Goal: Transaction & Acquisition: Subscribe to service/newsletter

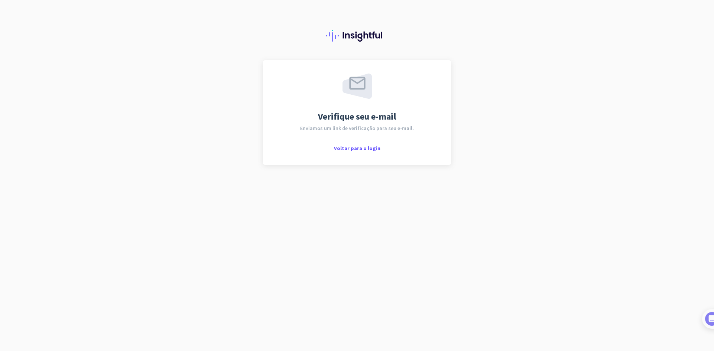
click at [536, 162] on div "Verifique seu e-mail Enviamos um link de verificação para seu e-mail. Voltar pa…" at bounding box center [357, 175] width 714 height 351
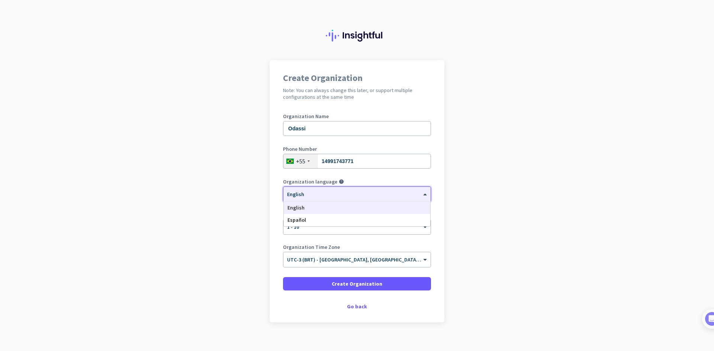
click at [350, 197] on div "× English" at bounding box center [352, 194] width 138 height 6
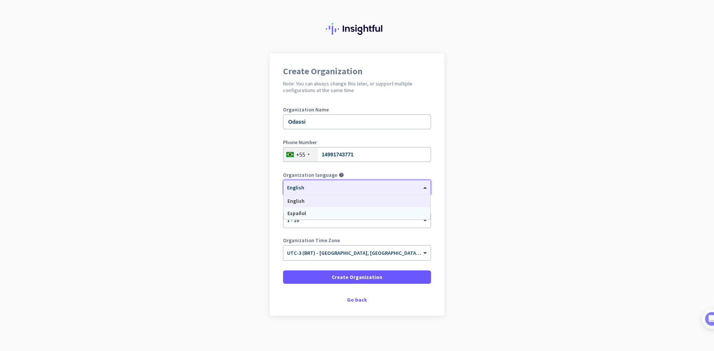
scroll to position [9, 0]
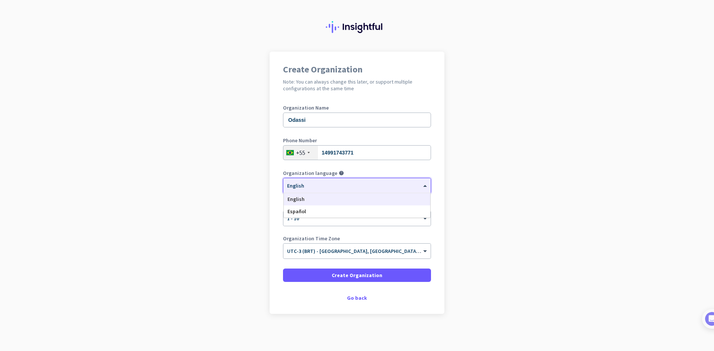
click at [521, 149] on app-onboarding-organization "Create Organization Note: You can always change this later, or support multiple…" at bounding box center [357, 202] width 714 height 300
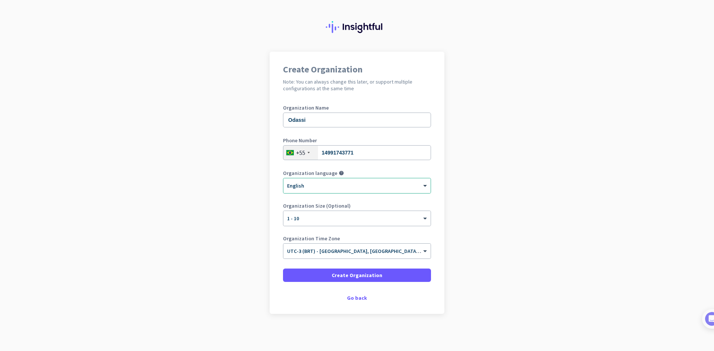
click at [504, 151] on app-onboarding-organization "Create Organization Note: You can always change this later, or support multiple…" at bounding box center [357, 202] width 714 height 300
click at [386, 274] on span at bounding box center [357, 275] width 148 height 18
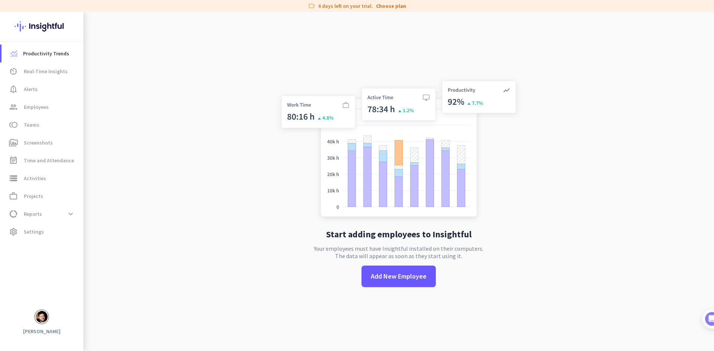
click at [544, 161] on app-no-employees "Start adding employees to Insightful Your employees must have Insightful instal…" at bounding box center [398, 187] width 630 height 351
drag, startPoint x: 553, startPoint y: 179, endPoint x: 559, endPoint y: 195, distance: 17.3
click at [557, 191] on app-no-employees "Start adding employees to Insightful Your employees must have Insightful instal…" at bounding box center [398, 187] width 630 height 351
click at [562, 75] on app-no-employees "Start adding employees to Insightful Your employees must have Insightful instal…" at bounding box center [398, 187] width 630 height 351
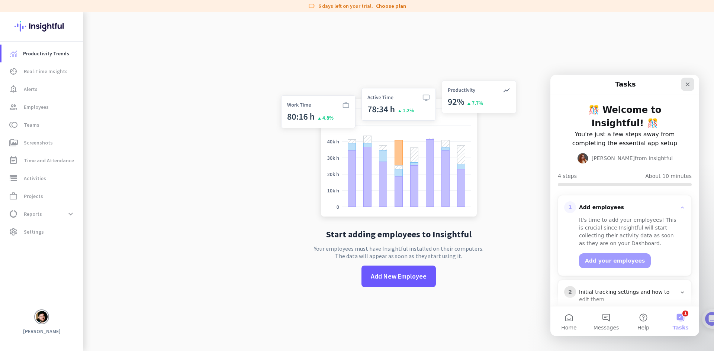
click at [687, 85] on icon "Close" at bounding box center [687, 84] width 6 height 6
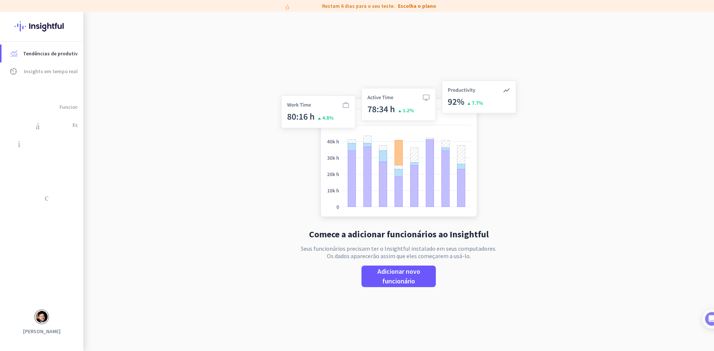
click at [475, 273] on div "Comece a adicionar funcionários ao Insightful Seus funcionários precisam ter o …" at bounding box center [398, 187] width 246 height 351
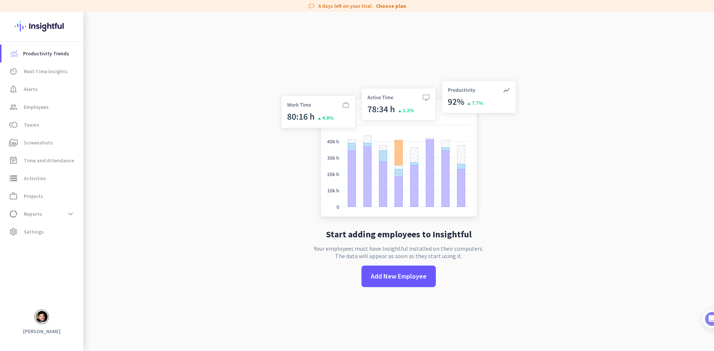
click at [580, 234] on app-no-employees "Start adding employees to Insightful Your employees must have Insightful instal…" at bounding box center [398, 187] width 630 height 351
click at [412, 281] on span "Add New Employee" at bounding box center [399, 277] width 56 height 10
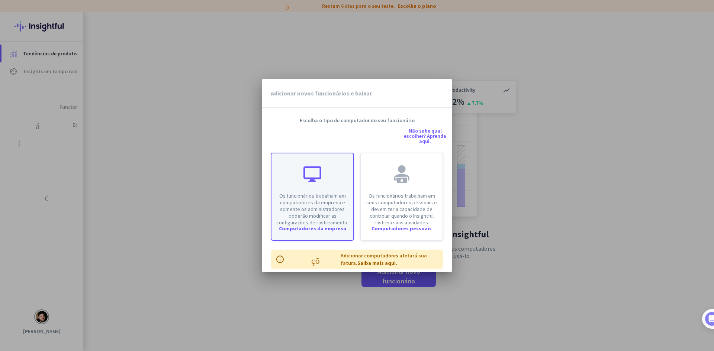
scroll to position [6, 0]
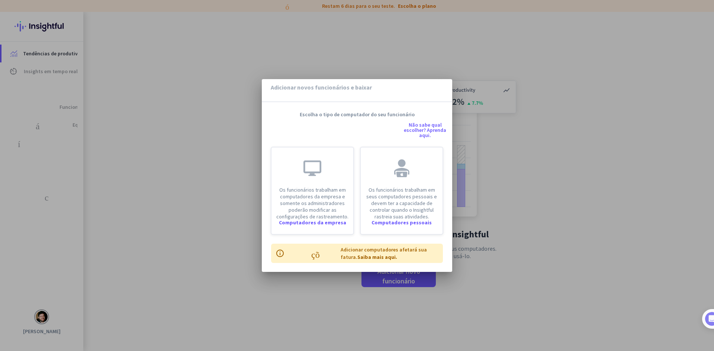
click at [410, 127] on font "Não sabe qual escolher? Aprenda aqui." at bounding box center [425, 130] width 42 height 17
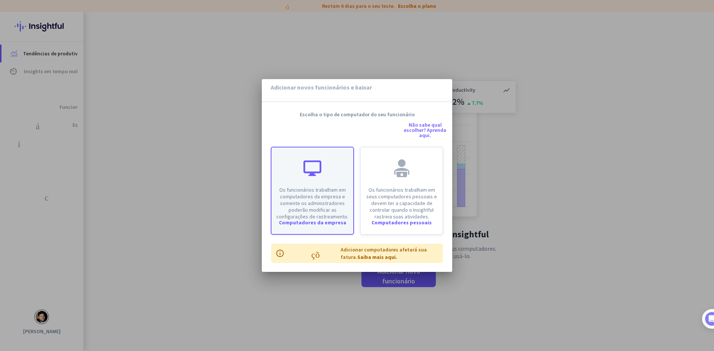
click at [328, 172] on div "Os funcionários trabalham em computadores da empresa e somente os administrador…" at bounding box center [312, 184] width 82 height 72
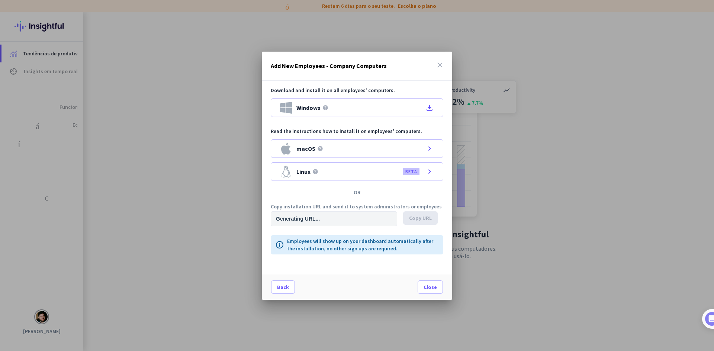
type input "[URL][DOMAIN_NAME]"
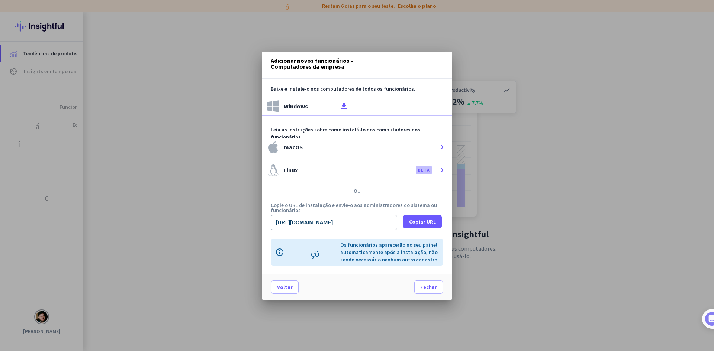
scroll to position [0, 0]
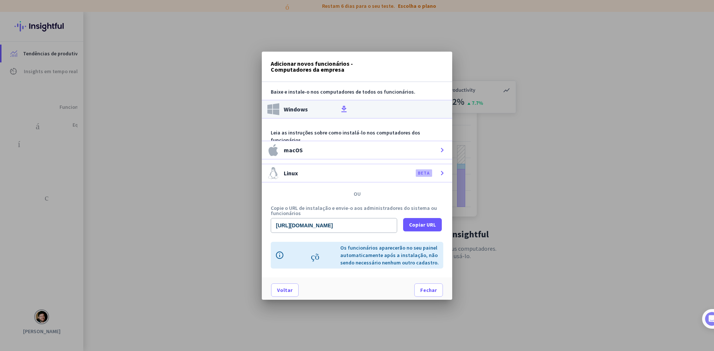
click at [342, 109] on font "download_de_arquivo" at bounding box center [392, 109] width 107 height 9
click at [300, 108] on font "Windows" at bounding box center [296, 109] width 24 height 7
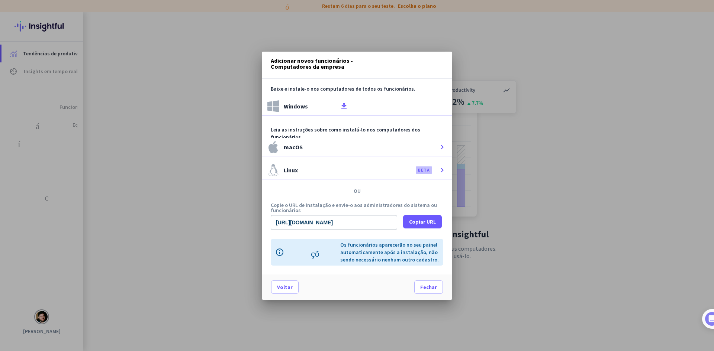
scroll to position [16, 0]
click at [422, 284] on font "Fechar" at bounding box center [428, 287] width 17 height 7
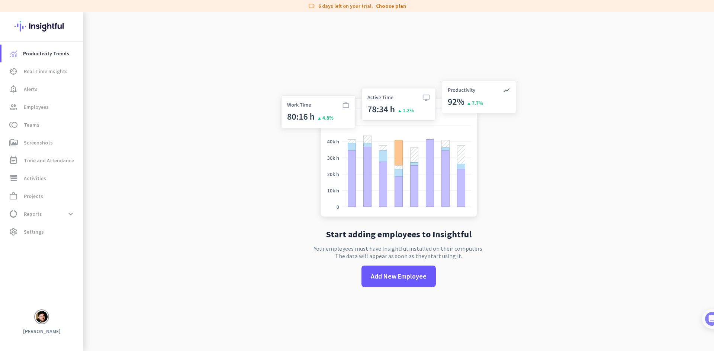
drag, startPoint x: 581, startPoint y: 86, endPoint x: 585, endPoint y: 84, distance: 4.0
click at [582, 86] on app-no-employees "Start adding employees to Insightful Your employees must have Insightful instal…" at bounding box center [398, 187] width 630 height 351
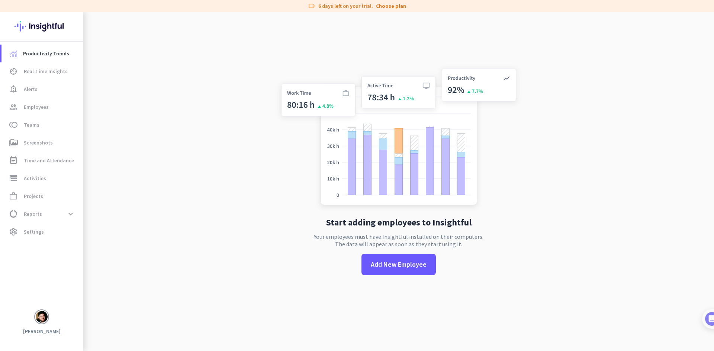
scroll to position [0, 0]
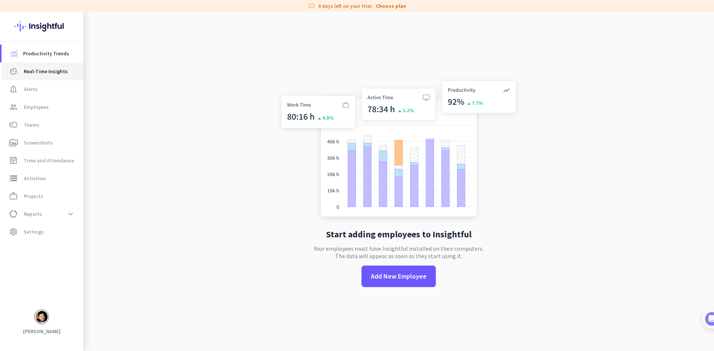
click at [43, 73] on span "Real-Time Insights" at bounding box center [46, 71] width 44 height 9
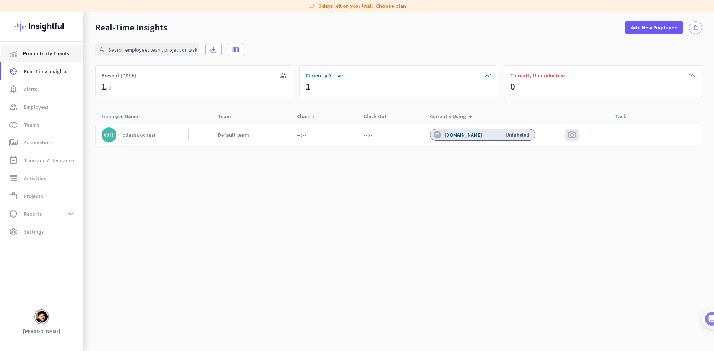
click at [39, 55] on span "Productivity Trends" at bounding box center [46, 53] width 46 height 9
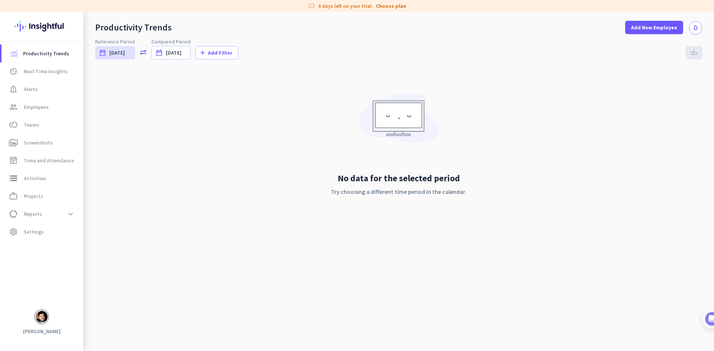
click at [491, 114] on div "No data for the selected period Try choosing a different time period in the cal…" at bounding box center [398, 151] width 606 height 164
click at [42, 213] on span "data_usage Reports expand_more" at bounding box center [42, 213] width 70 height 13
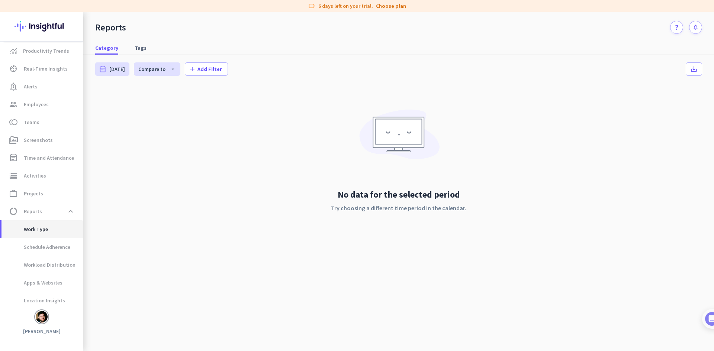
click at [48, 226] on span "Work Type" at bounding box center [42, 229] width 70 height 18
click at [41, 251] on span "Schedule Adherence" at bounding box center [38, 247] width 63 height 18
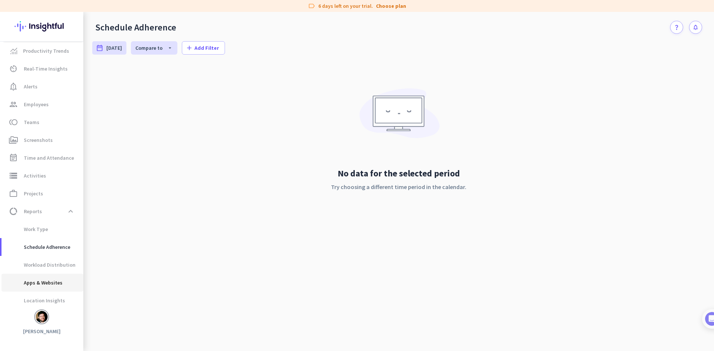
click at [46, 284] on span "Apps & Websites" at bounding box center [34, 283] width 55 height 18
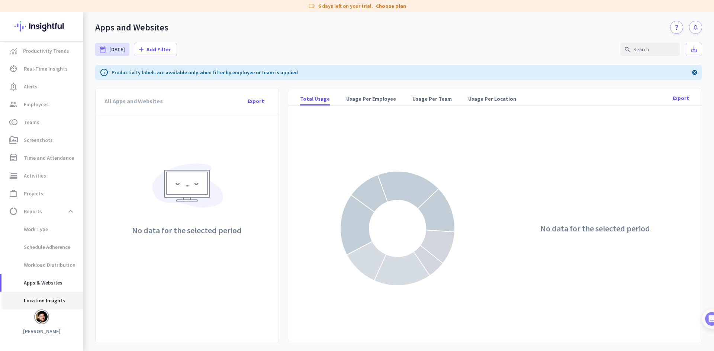
click at [30, 300] on span "Location Insights" at bounding box center [36, 301] width 58 height 18
type input "[DATE] - [DATE]"
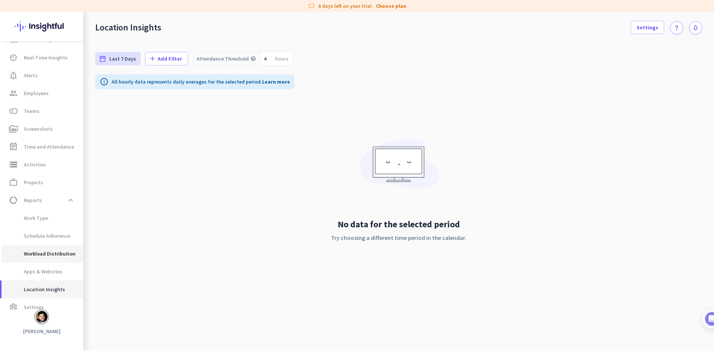
scroll to position [23, 0]
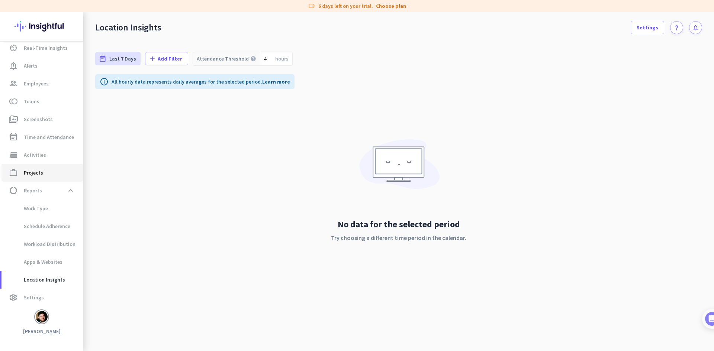
click at [44, 172] on span "work_outline Projects" at bounding box center [42, 172] width 70 height 9
type input "[DATE] - [DATE]"
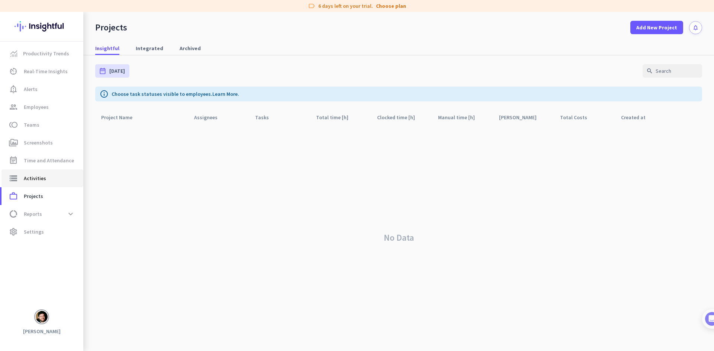
click at [44, 179] on span "Activities" at bounding box center [35, 178] width 22 height 9
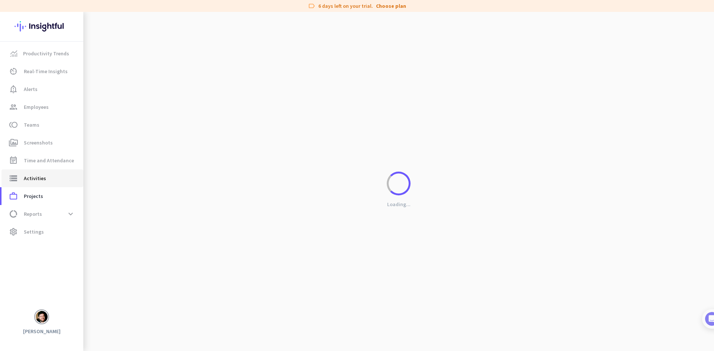
type input "[DATE]"
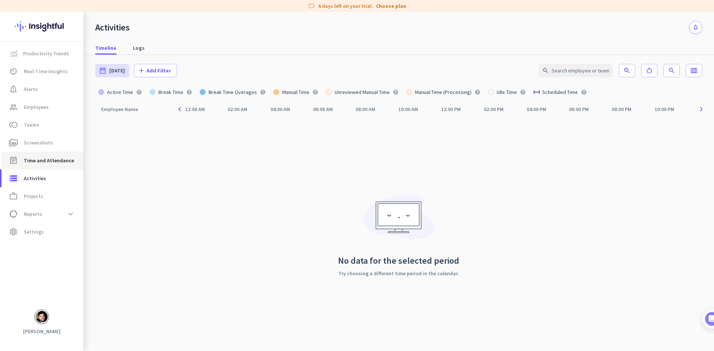
click at [46, 162] on span "Time and Attendance" at bounding box center [49, 160] width 50 height 9
type input "[DATE] - [DATE]"
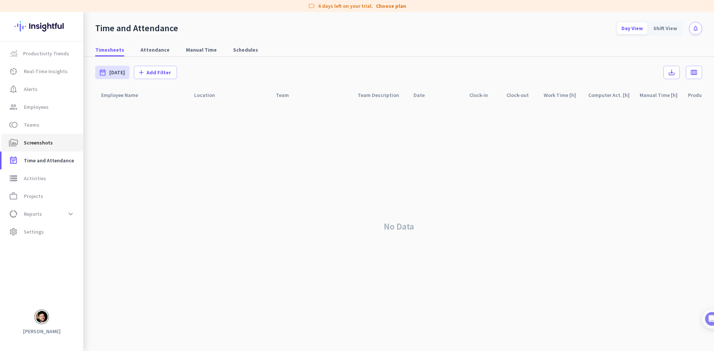
click at [48, 141] on span "Screenshots" at bounding box center [38, 142] width 29 height 9
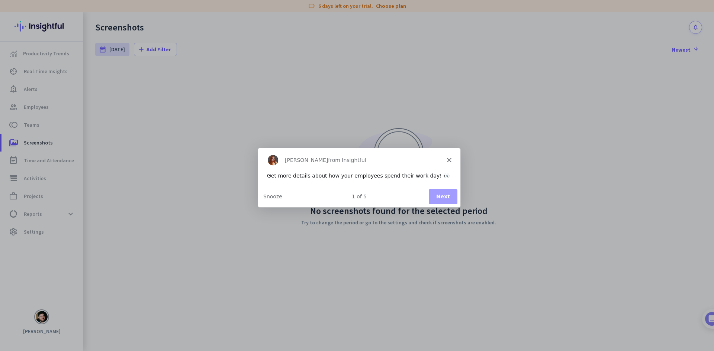
click at [449, 159] on polygon "Close" at bounding box center [448, 160] width 4 height 4
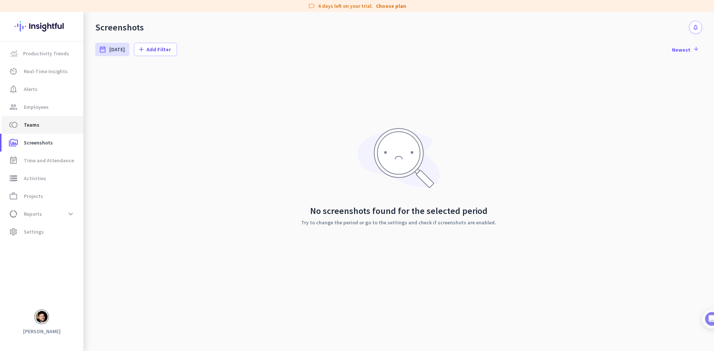
click at [36, 122] on span "Teams" at bounding box center [32, 124] width 16 height 9
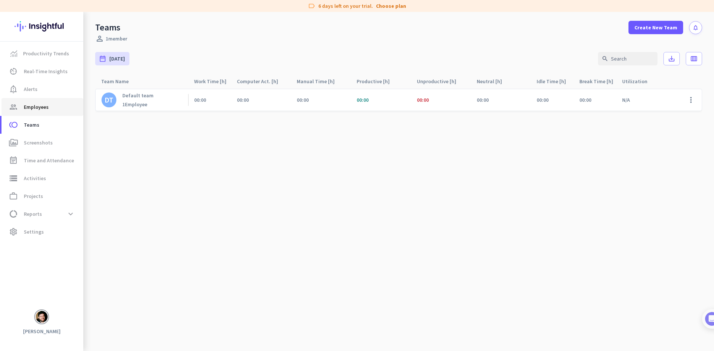
click at [41, 105] on span "Employees" at bounding box center [36, 107] width 25 height 9
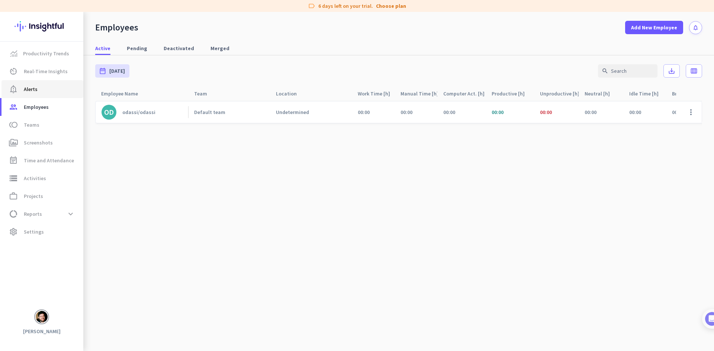
click at [46, 88] on span "notification_important Alerts" at bounding box center [42, 89] width 70 height 9
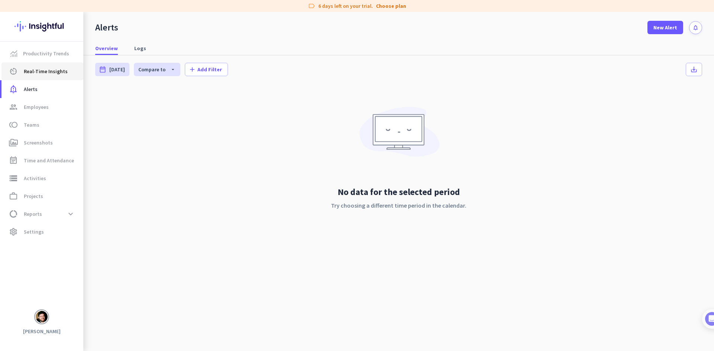
click at [48, 72] on span "Real-Time Insights" at bounding box center [46, 71] width 44 height 9
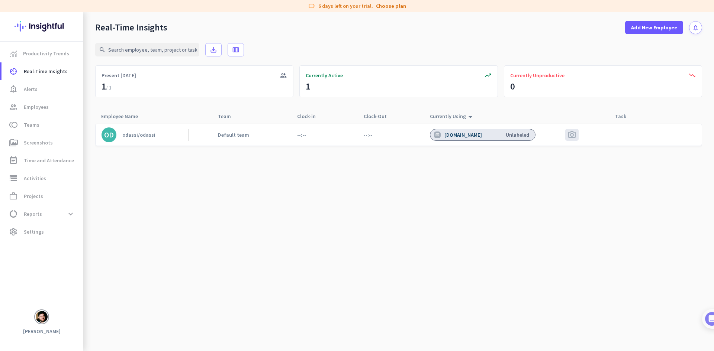
click at [433, 221] on cdk-virtual-scroll-viewport "OD odassi/odassi Default team --:-- --:-- [DOMAIN_NAME] Unlabeled photo_camera" at bounding box center [398, 237] width 606 height 228
click at [449, 77] on div "Currently Active" at bounding box center [397, 75] width 185 height 7
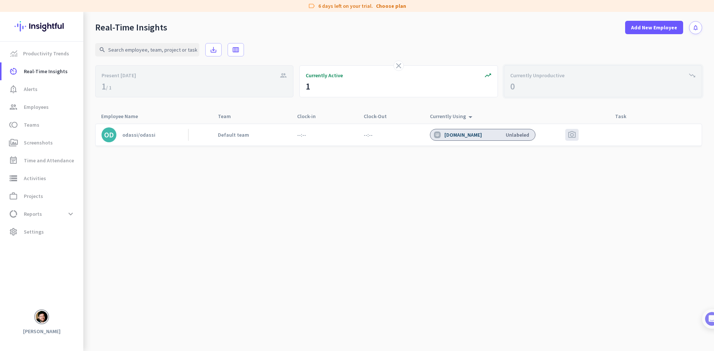
click at [581, 79] on div "Currently Unproductive" at bounding box center [602, 75] width 185 height 7
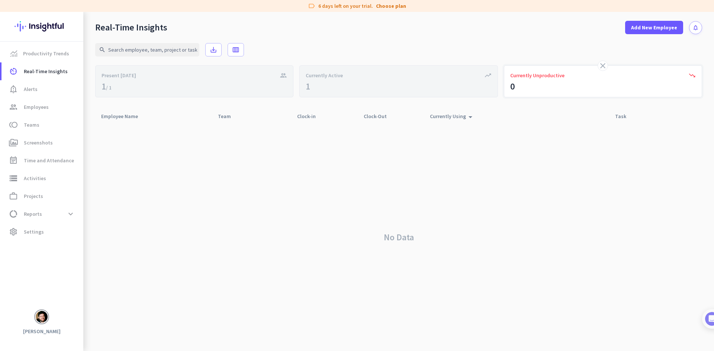
click at [602, 65] on icon "close" at bounding box center [602, 65] width 9 height 9
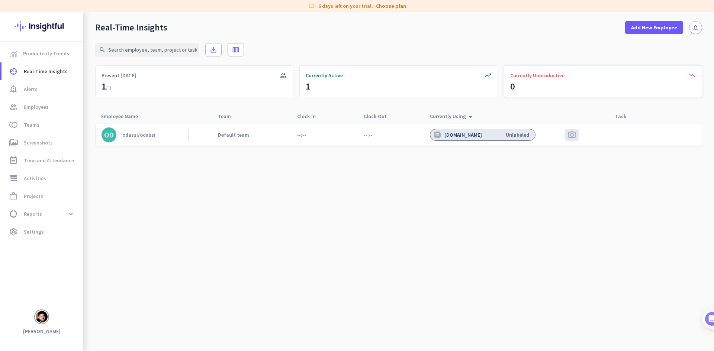
click at [268, 206] on cdk-virtual-scroll-viewport "OD odassi/odassi Default team --:-- --:-- [DOMAIN_NAME] Unlabeled photo_camera" at bounding box center [398, 237] width 606 height 228
click at [236, 51] on icon "calendar_view_week" at bounding box center [235, 49] width 7 height 7
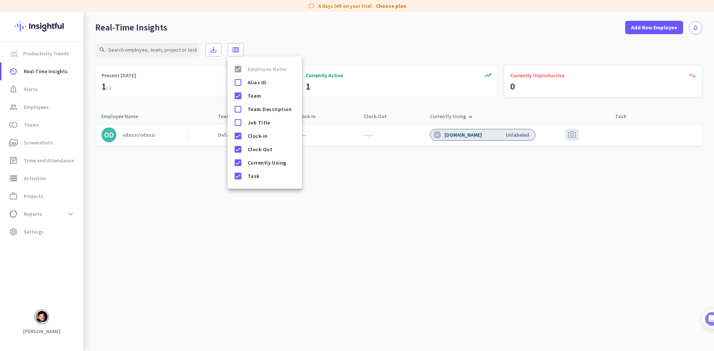
click at [347, 175] on div at bounding box center [357, 175] width 714 height 351
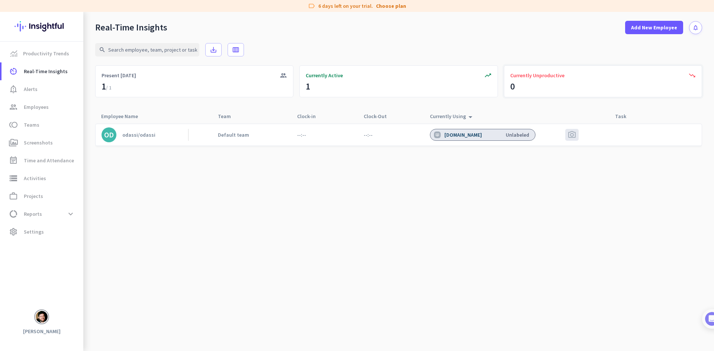
click at [424, 200] on cdk-virtual-scroll-viewport "OD odassi/odassi Default team --:-- --:-- [DOMAIN_NAME] Unlabeled photo_camera" at bounding box center [398, 237] width 606 height 228
click at [382, 313] on cdk-virtual-scroll-viewport "OD odassi/odassi Default team --:-- --:-- [DOMAIN_NAME] Unlabeled photo_camera" at bounding box center [398, 237] width 606 height 228
click at [461, 193] on cdk-virtual-scroll-viewport "OD odassi/odassi Default team --:-- --:-- [DOMAIN_NAME] Unlabeled photo_camera" at bounding box center [398, 237] width 606 height 228
click at [486, 263] on cdk-virtual-scroll-viewport "OD odassi/odassi Default team --:-- --:-- [DOMAIN_NAME] Unlabeled photo_camera" at bounding box center [398, 237] width 606 height 228
click at [45, 145] on span "Screenshots" at bounding box center [38, 142] width 29 height 9
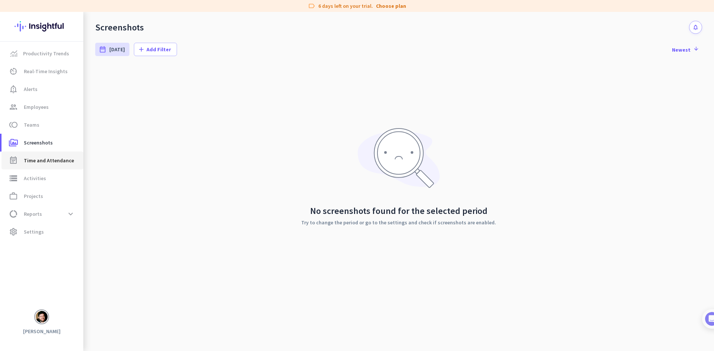
click at [46, 161] on span "Time and Attendance" at bounding box center [49, 160] width 50 height 9
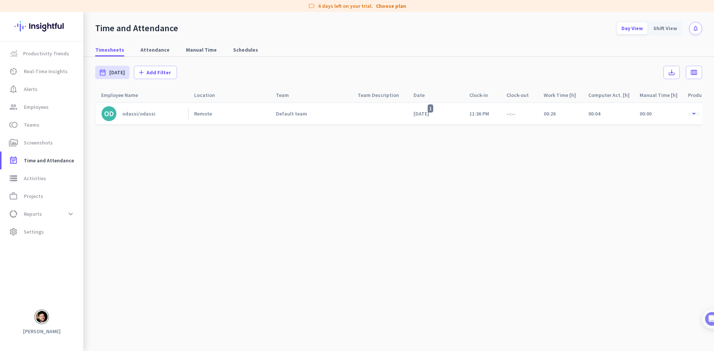
click at [438, 166] on cdk-virtual-scroll-viewport "OD odassi/odassi Remote Default team [DATE] 1 11:36 PM --:-- 00:26 00:04 00:00 …" at bounding box center [398, 226] width 606 height 249
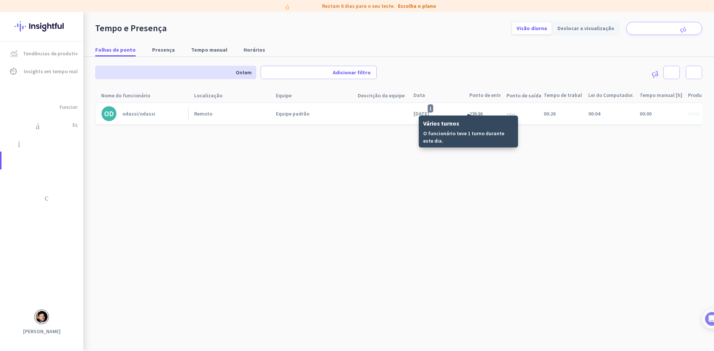
click at [431, 107] on font "1" at bounding box center [430, 108] width 3 height 7
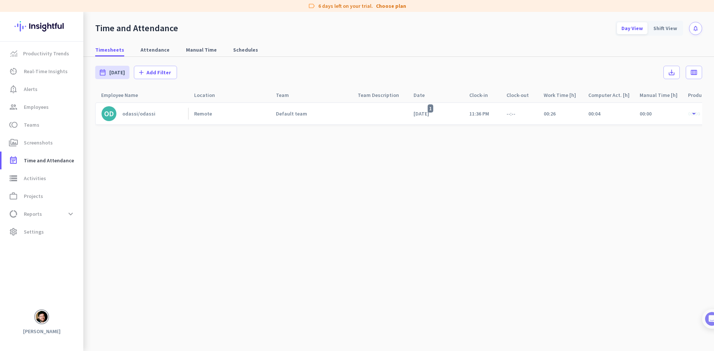
drag, startPoint x: 483, startPoint y: 148, endPoint x: 467, endPoint y: 132, distance: 22.9
click at [481, 146] on cdk-virtual-scroll-viewport "OD odassi/odassi Remote Default team [DATE] 1 11:36 PM --:-- 00:26 00:04 00:00 …" at bounding box center [398, 226] width 606 height 249
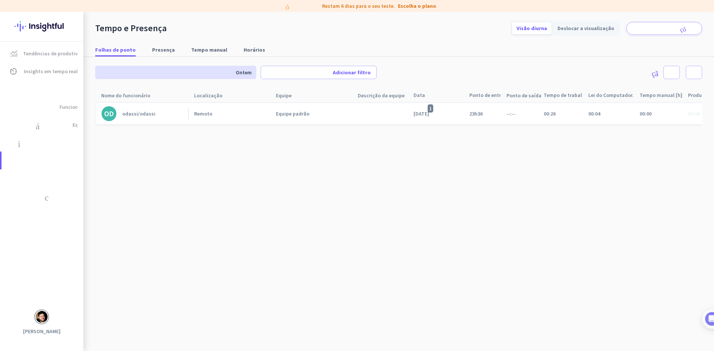
click at [459, 88] on div "Data seta_para_cima" at bounding box center [435, 95] width 56 height 14
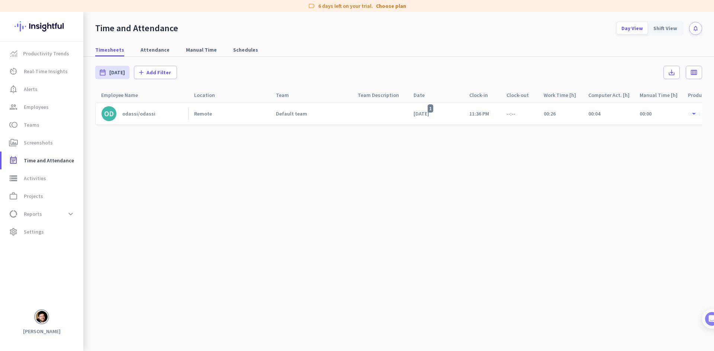
click at [489, 161] on cdk-virtual-scroll-viewport "OD odassi/odassi Remote Default team [DATE] 1 11:36 PM --:-- 00:26 00:04 00:00 …" at bounding box center [398, 226] width 606 height 249
drag, startPoint x: 672, startPoint y: 114, endPoint x: 569, endPoint y: 205, distance: 137.1
click at [571, 200] on cdk-virtual-scroll-viewport "OD odassi/odassi Remote Default team [DATE] 1 11:36 PM --:-- 00:26 00:04 00:00 …" at bounding box center [398, 226] width 606 height 249
click at [663, 270] on cdk-virtual-scroll-viewport "OD odassi/odassi Remote Default team [DATE] 1 11:36 PM --:-- 00:26 00:04 00:00 …" at bounding box center [398, 226] width 606 height 249
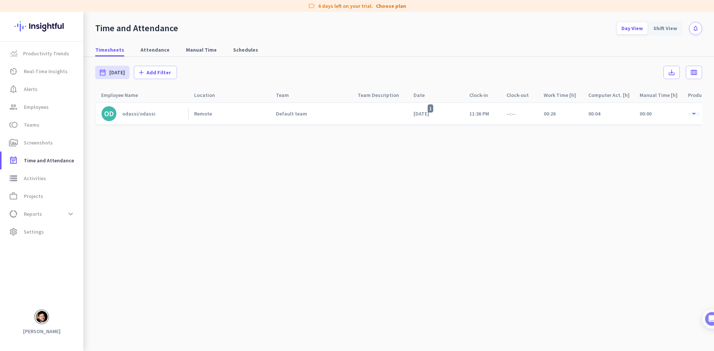
scroll to position [0, 0]
click at [43, 182] on span "Activities" at bounding box center [35, 178] width 22 height 9
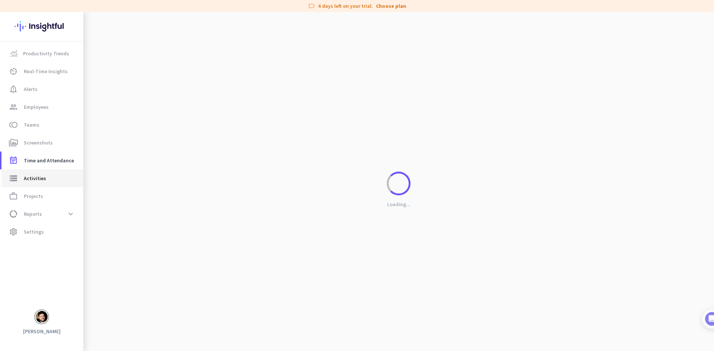
type input "[DATE]"
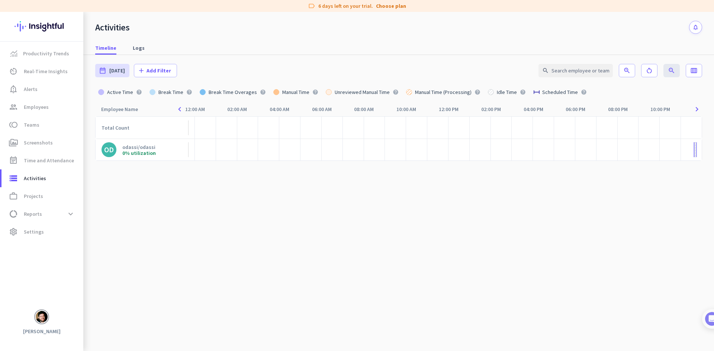
click at [697, 107] on icon "navigate_next" at bounding box center [697, 109] width 10 height 9
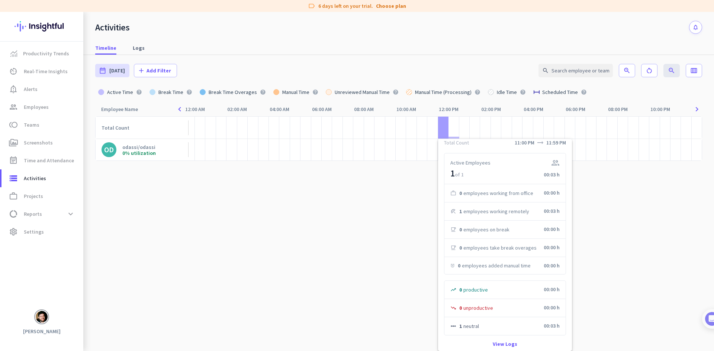
scroll to position [8, 0]
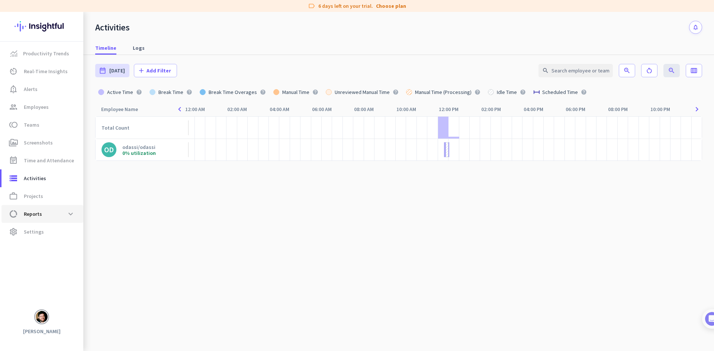
click at [41, 214] on span "Reports" at bounding box center [33, 214] width 18 height 9
type input "[DATE] - [DATE]"
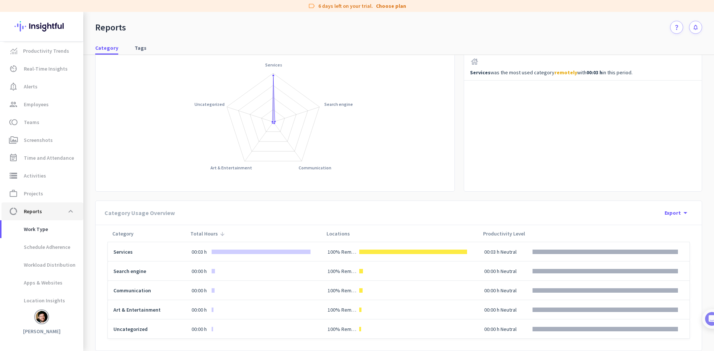
scroll to position [69, 0]
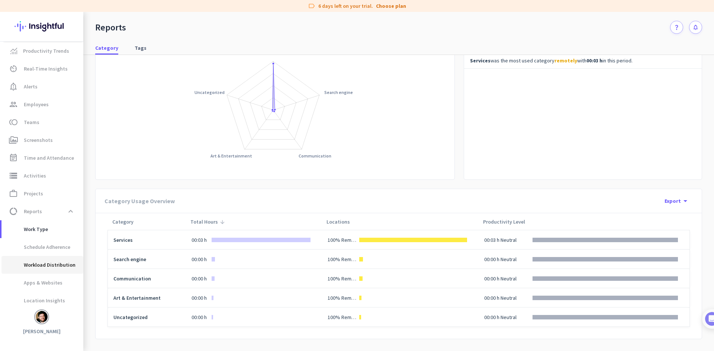
click at [54, 266] on span "Workload Distribution" at bounding box center [41, 265] width 68 height 18
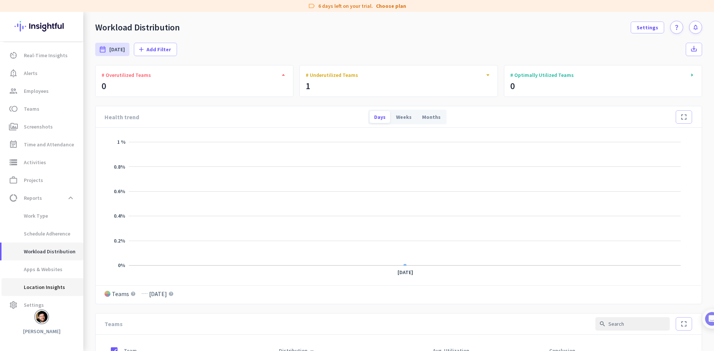
scroll to position [23, 0]
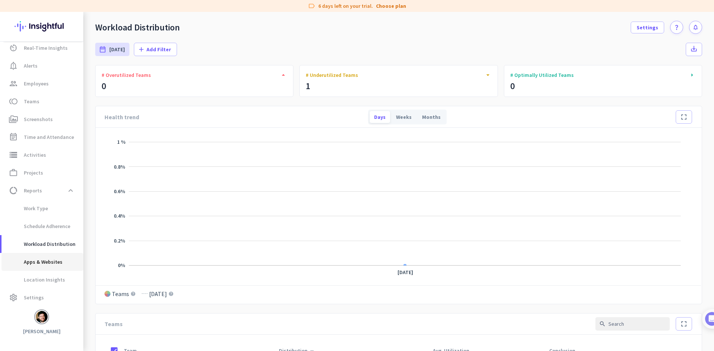
click at [46, 263] on span "Apps & Websites" at bounding box center [34, 262] width 55 height 18
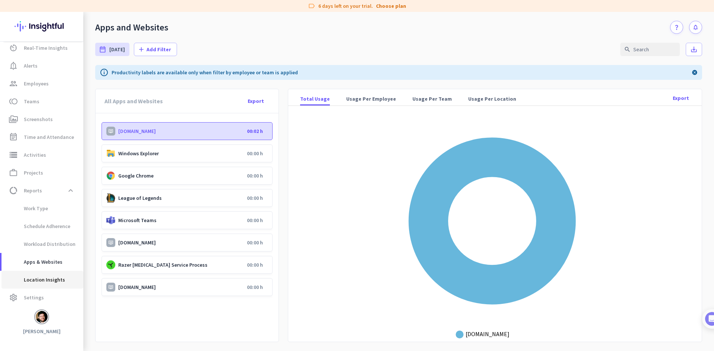
click at [44, 282] on span "Location Insights" at bounding box center [36, 280] width 58 height 18
type input "[DATE] - [DATE]"
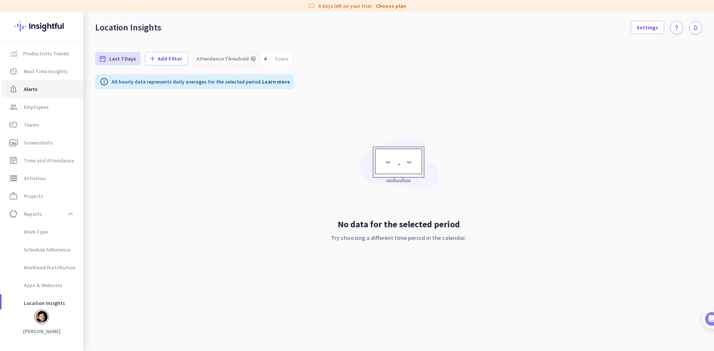
click at [44, 93] on span "notification_important Alerts" at bounding box center [42, 89] width 70 height 9
type input "[DATE] - [DATE]"
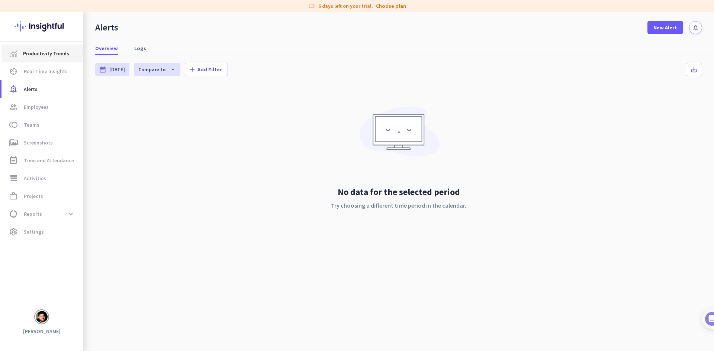
click at [51, 54] on span "Productivity Trends" at bounding box center [46, 53] width 46 height 9
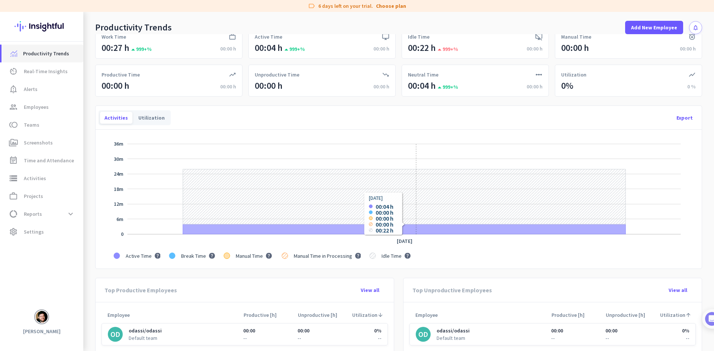
scroll to position [149, 0]
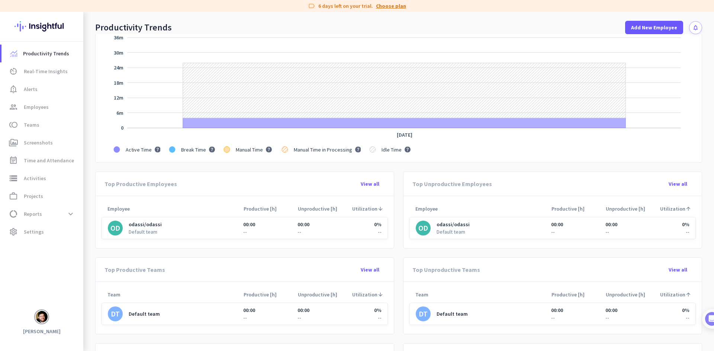
click at [391, 8] on link "Choose plan" at bounding box center [391, 5] width 30 height 7
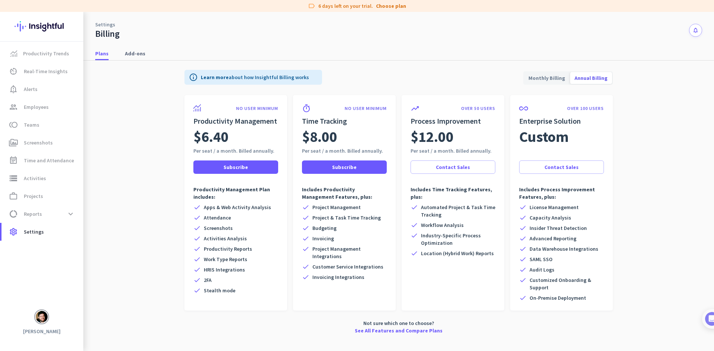
click at [142, 109] on app-billing-plan-tab "info Learn more about how Insightful Billing works Monthly Billing Annual Billi…" at bounding box center [398, 201] width 606 height 280
drag, startPoint x: 695, startPoint y: 33, endPoint x: 659, endPoint y: 153, distance: 125.1
click at [658, 153] on div "Settings Billing notifications Plans Add-ons info Learn more about how Insightf…" at bounding box center [398, 176] width 630 height 329
click at [659, 158] on app-billing-plan-tab "info Learn more about how Insightful Billing works Monthly Billing Annual Billi…" at bounding box center [398, 201] width 606 height 280
drag, startPoint x: 646, startPoint y: 198, endPoint x: 637, endPoint y: 157, distance: 41.4
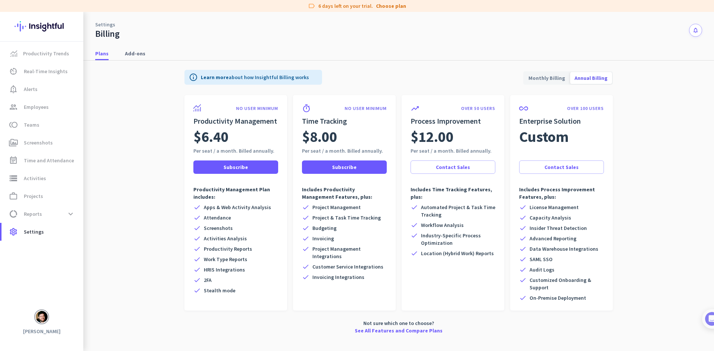
click at [646, 198] on app-billing-plan-tab "info Learn more about how Insightful Billing works Monthly Billing Annual Billi…" at bounding box center [398, 201] width 606 height 280
drag, startPoint x: 621, startPoint y: 54, endPoint x: 601, endPoint y: 61, distance: 21.4
click at [621, 54] on div "Plans Add-ons" at bounding box center [398, 54] width 630 height 14
click at [538, 82] on span "Monthly Billing" at bounding box center [547, 78] width 46 height 18
click at [596, 80] on span "Annual Billing" at bounding box center [591, 78] width 42 height 18
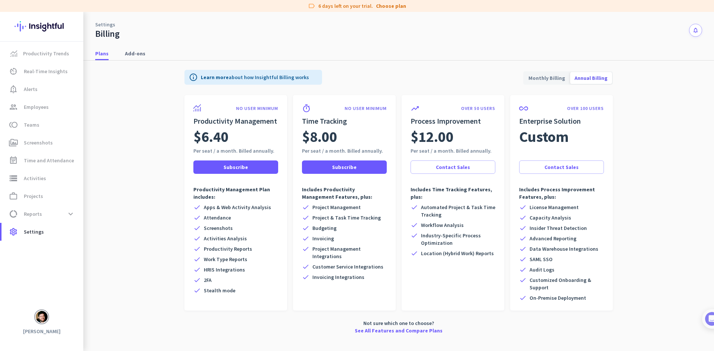
click at [546, 81] on span "Monthly Billing" at bounding box center [547, 78] width 46 height 18
